Goal: Information Seeking & Learning: Learn about a topic

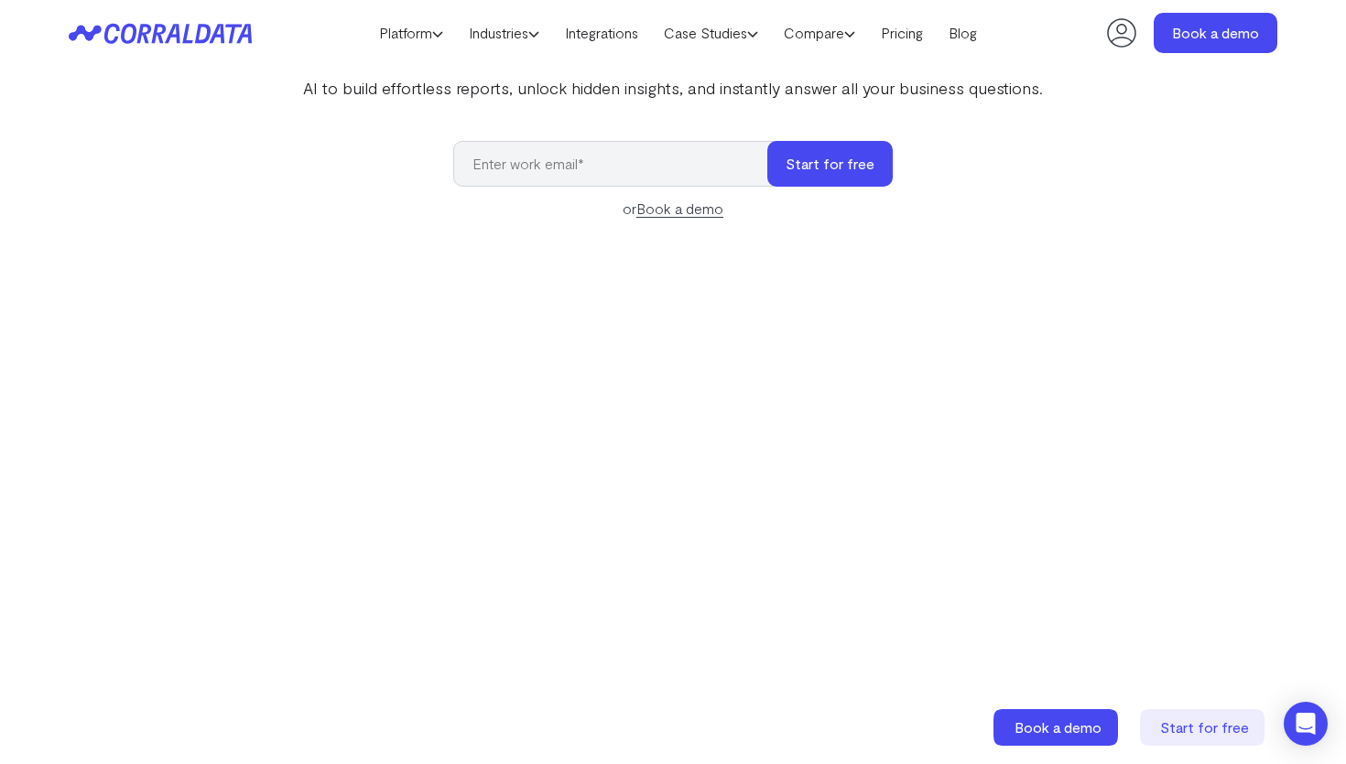
scroll to position [305, 0]
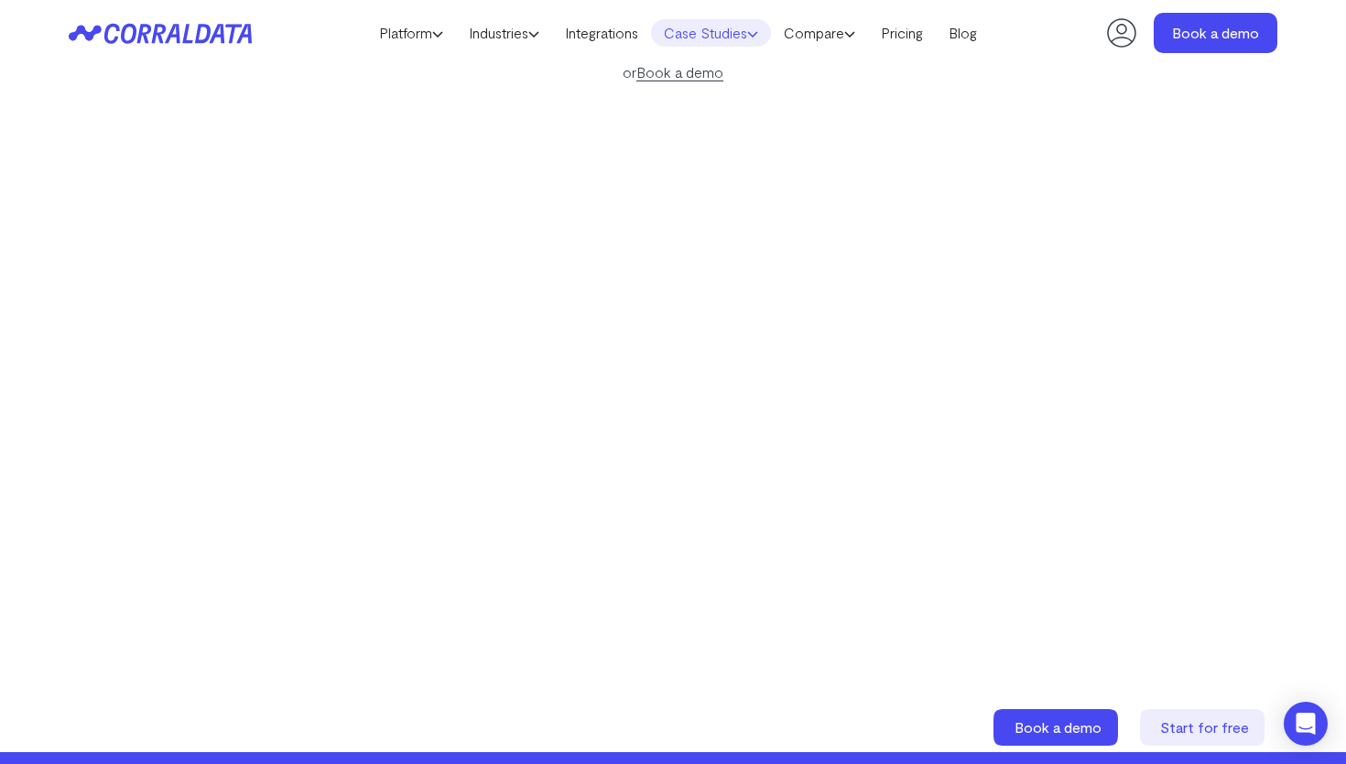
click at [752, 32] on link "Case Studies" at bounding box center [711, 32] width 120 height 27
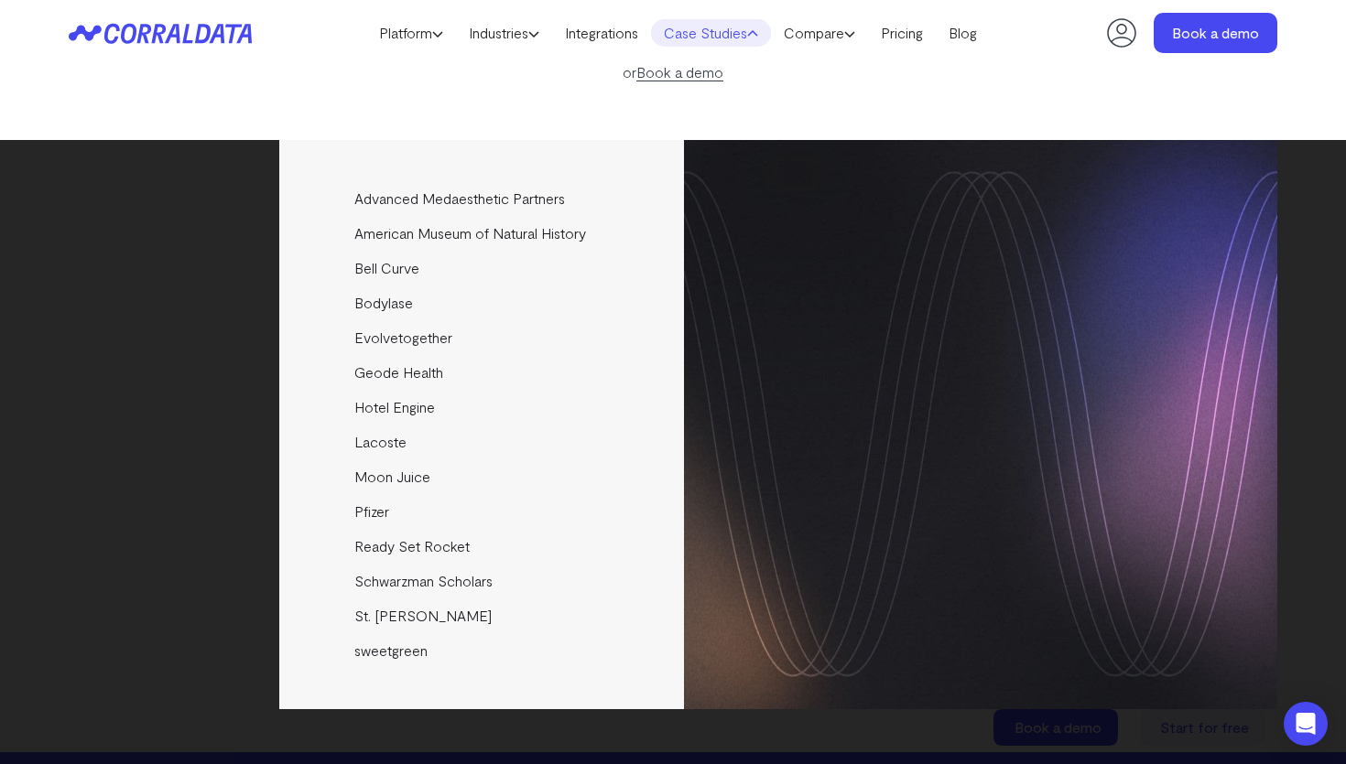
click at [752, 32] on link "Case Studies" at bounding box center [711, 32] width 120 height 27
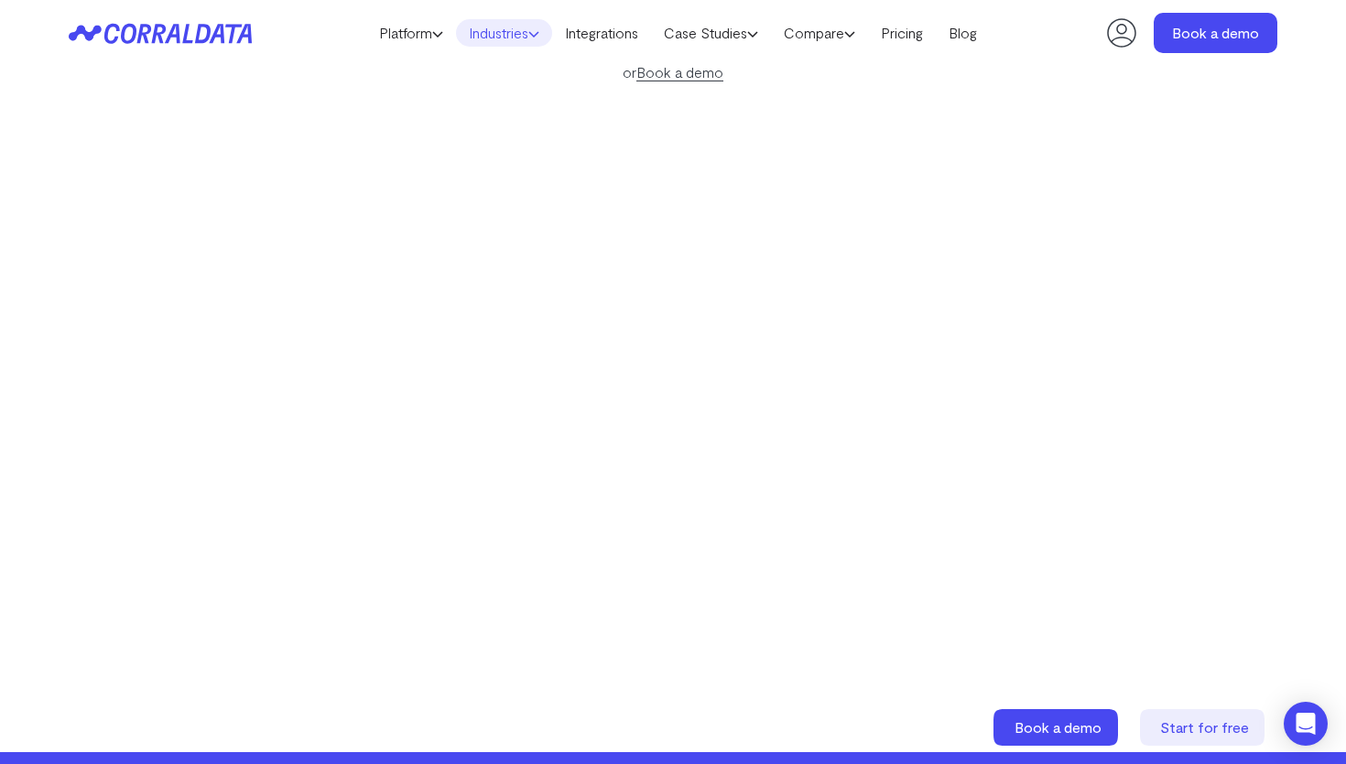
click at [531, 36] on use at bounding box center [533, 34] width 9 height 5
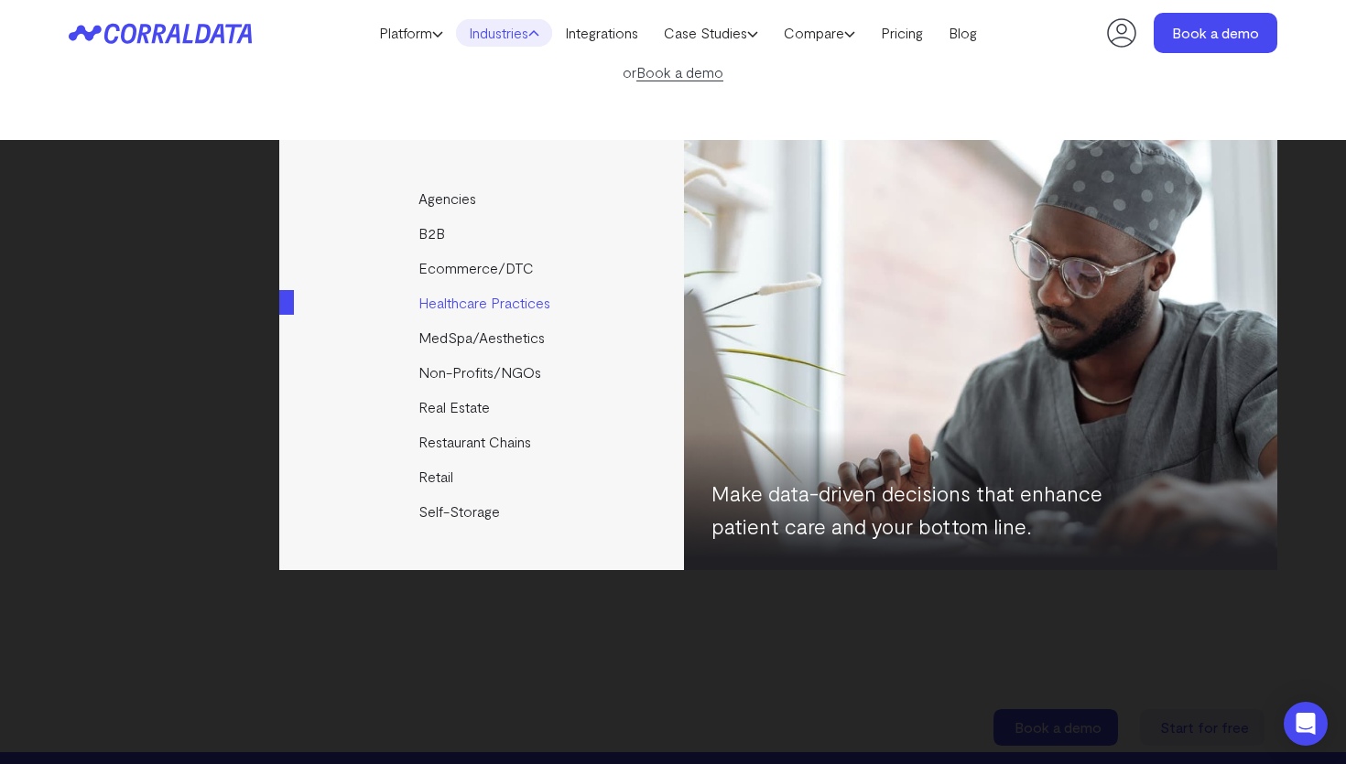
click at [457, 305] on link "Healthcare Practices" at bounding box center [482, 303] width 407 height 35
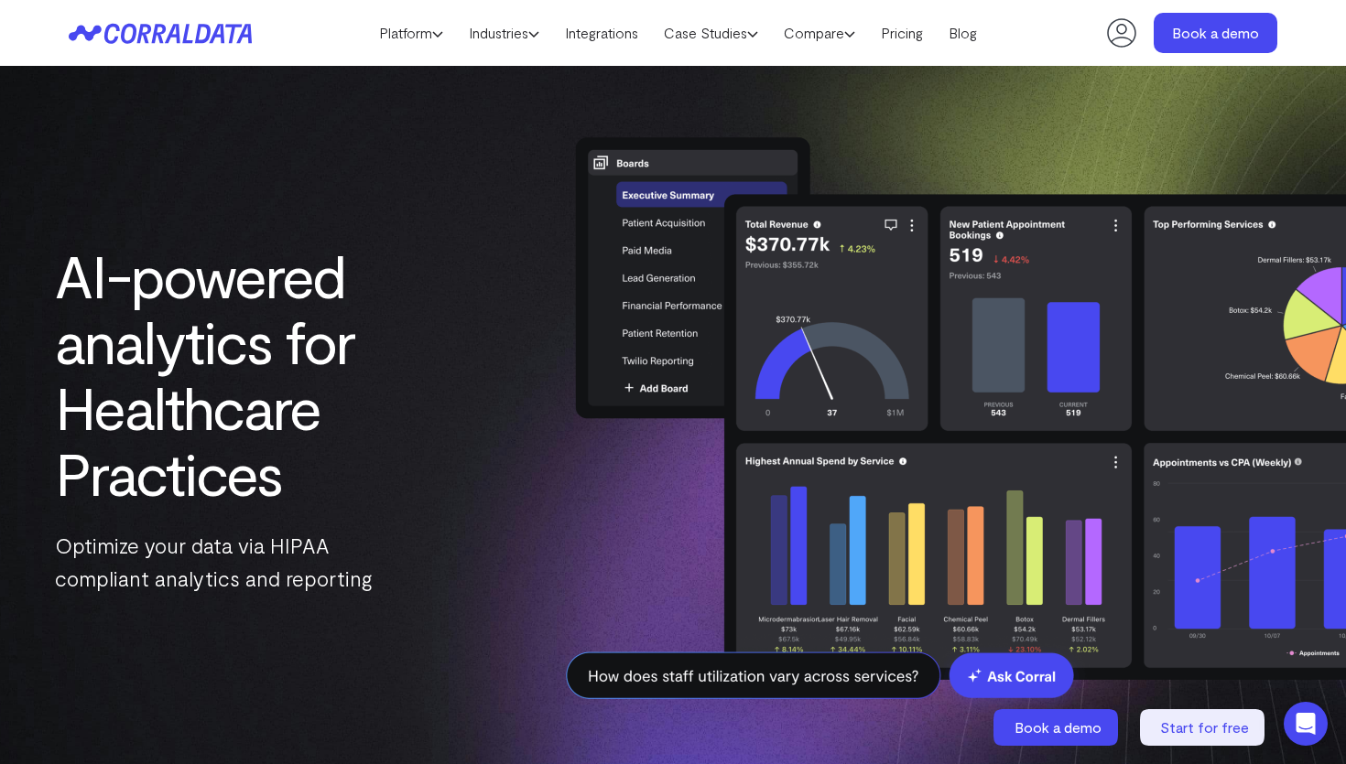
scroll to position [86, 0]
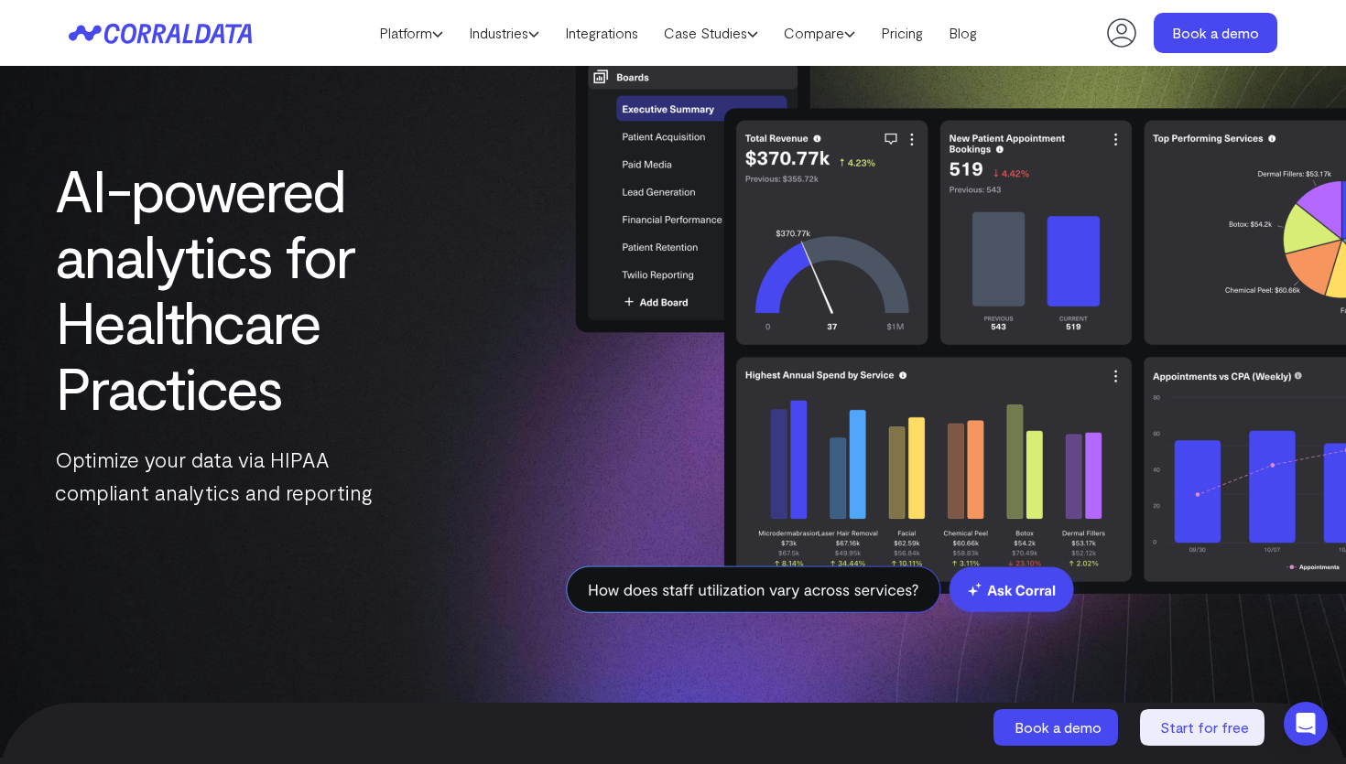
drag, startPoint x: 1162, startPoint y: 432, endPoint x: 1186, endPoint y: 476, distance: 50.0
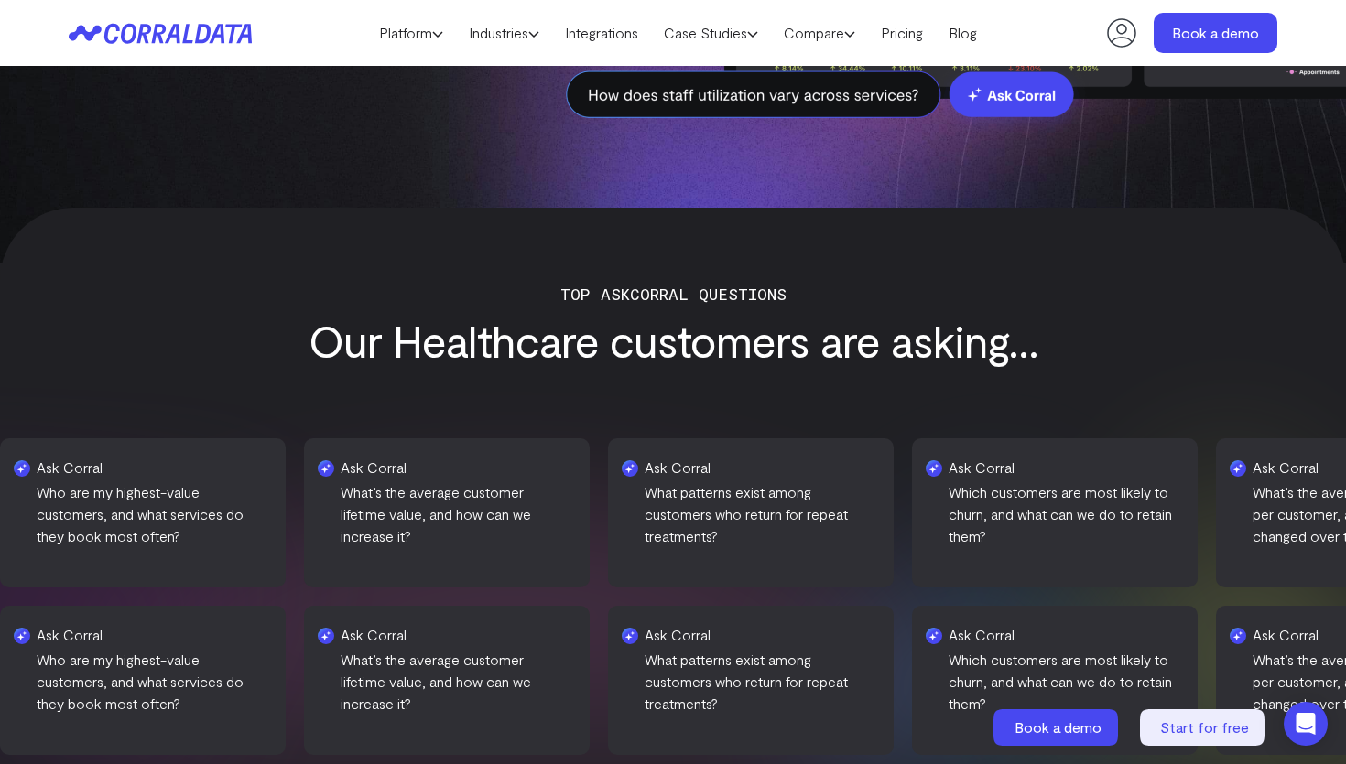
scroll to position [0, 0]
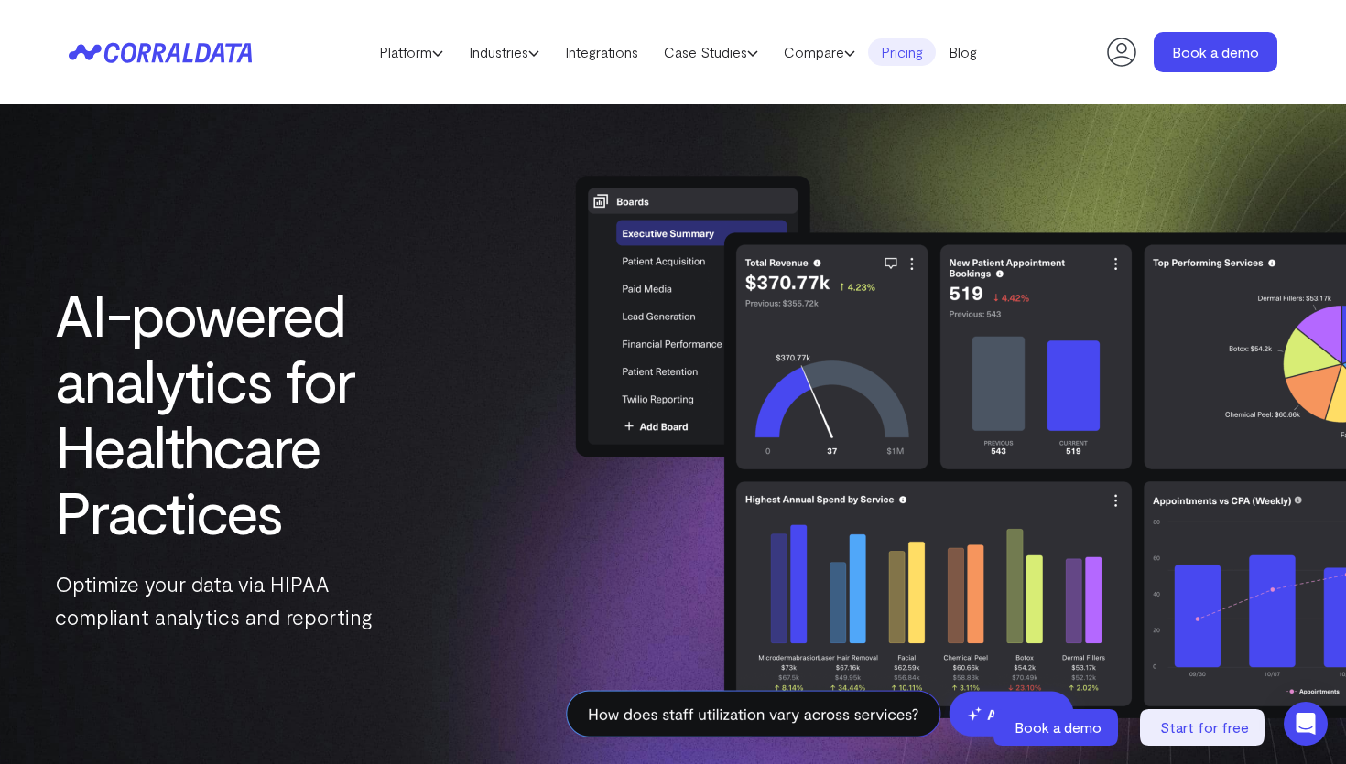
click at [919, 60] on link "Pricing" at bounding box center [902, 51] width 68 height 27
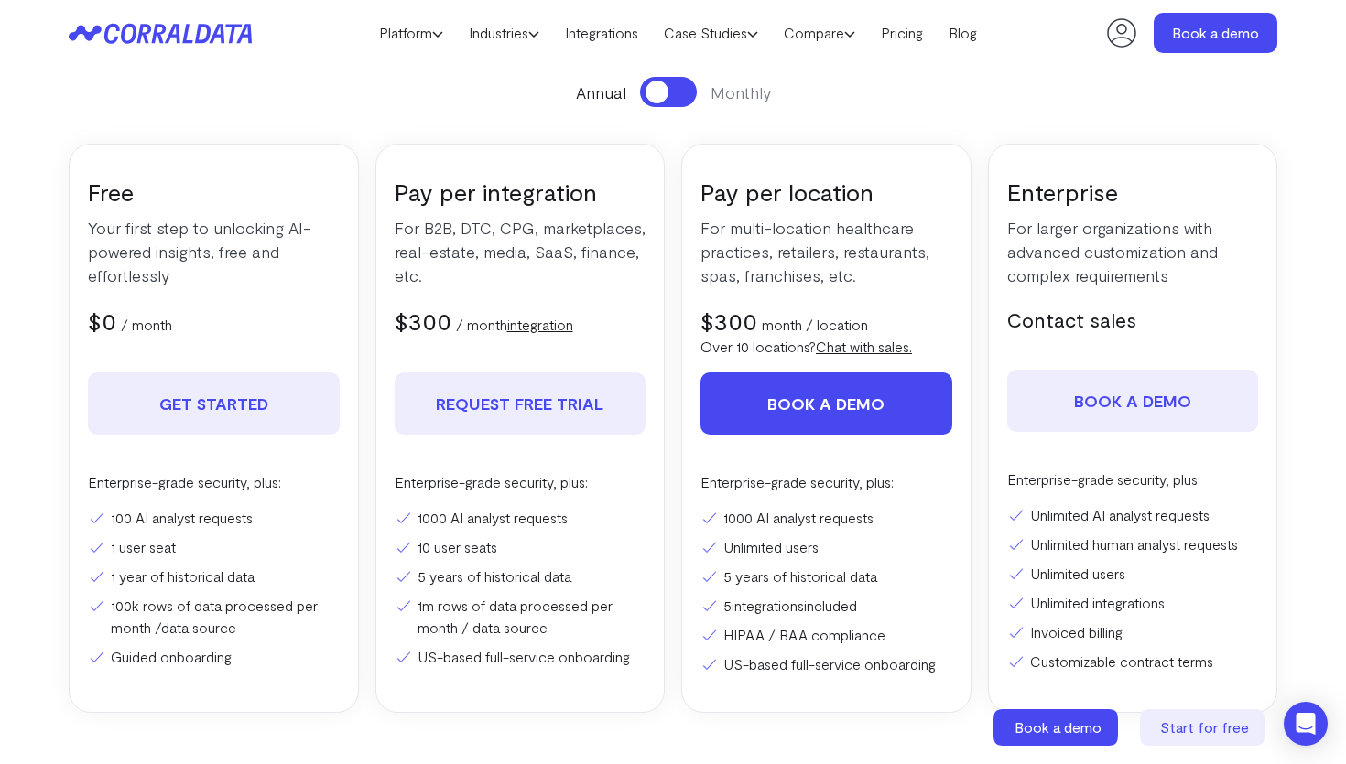
scroll to position [254, 0]
